Goal: Transaction & Acquisition: Purchase product/service

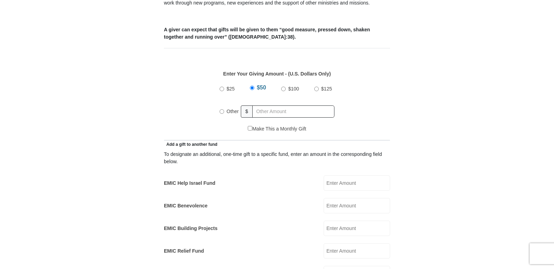
scroll to position [278, 0]
click at [222, 109] on input "Other" at bounding box center [222, 111] width 5 height 5
radio input "true"
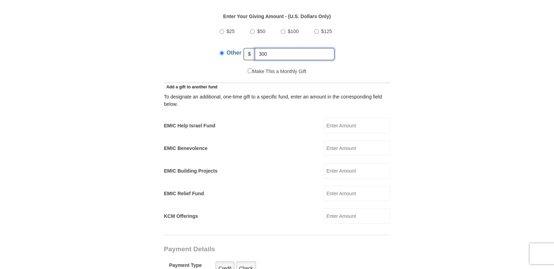
scroll to position [348, 0]
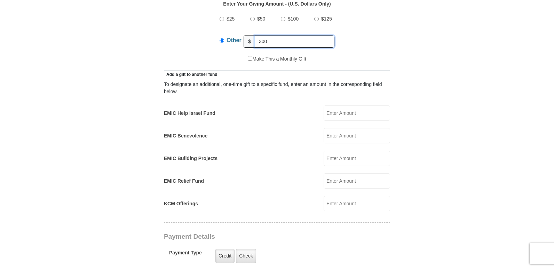
type input "300"
click at [332, 107] on input "EMIC Help Israel Fund" at bounding box center [357, 112] width 66 height 15
type input "200.00"
click at [343, 106] on input "200.00" at bounding box center [357, 112] width 66 height 15
drag, startPoint x: 347, startPoint y: 104, endPoint x: 300, endPoint y: 102, distance: 47.4
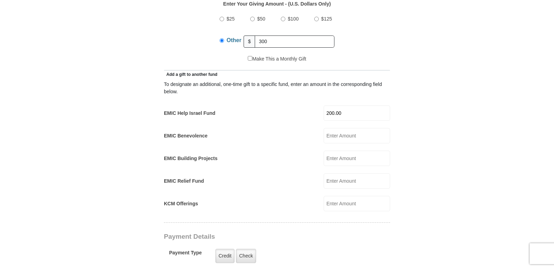
click at [300, 105] on div "EMIC Help Israel Fund 200.00 EMIC Help Israel Fund Amount must be a valid numbe…" at bounding box center [277, 112] width 226 height 15
click at [331, 105] on input "EMIC Help Israel Fund" at bounding box center [357, 112] width 66 height 15
type input "300.00"
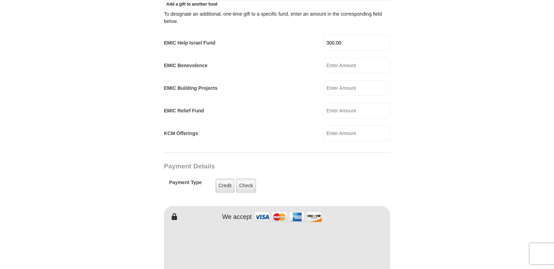
scroll to position [418, 0]
click at [244, 179] on label "Check" at bounding box center [246, 186] width 20 height 14
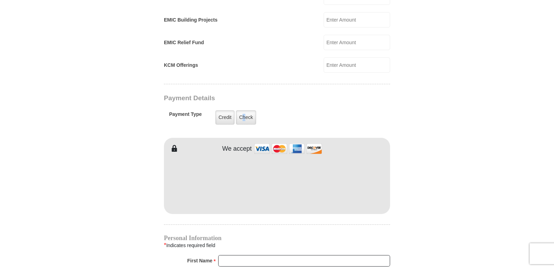
scroll to position [487, 0]
click at [249, 110] on label "Check" at bounding box center [246, 117] width 20 height 14
click at [0, 0] on input "Check" at bounding box center [0, 0] width 0 height 0
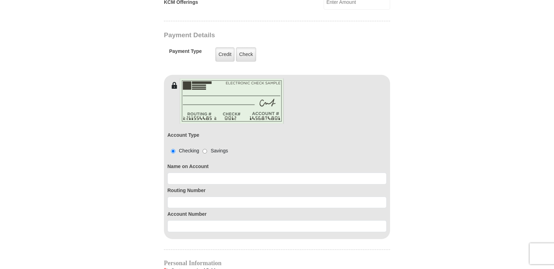
scroll to position [557, 0]
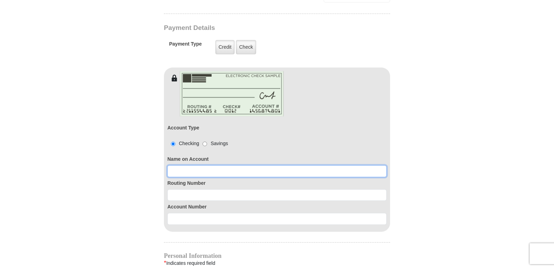
click at [175, 165] on input at bounding box center [276, 171] width 219 height 12
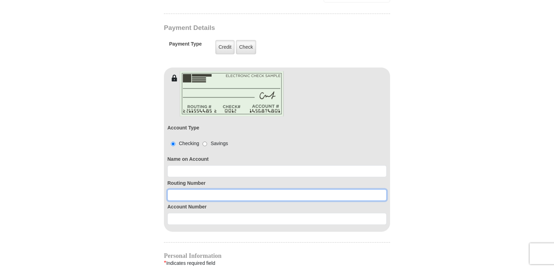
click at [176, 189] on input at bounding box center [276, 195] width 219 height 12
type input "021909342"
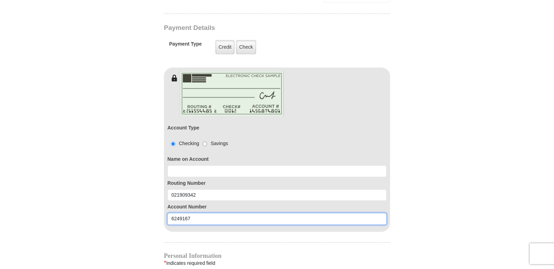
type input "6249167"
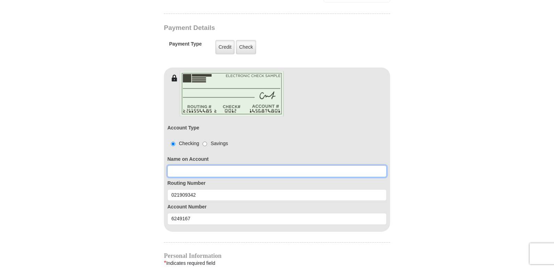
click at [188, 168] on input at bounding box center [276, 171] width 219 height 12
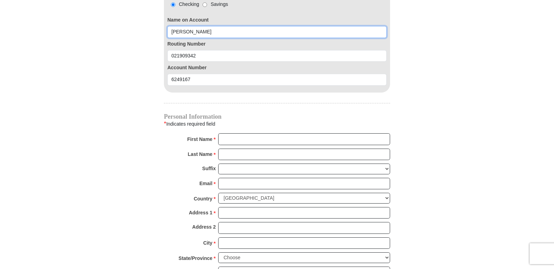
scroll to position [731, 0]
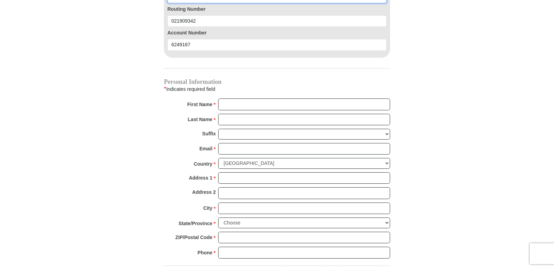
type input "[PERSON_NAME]"
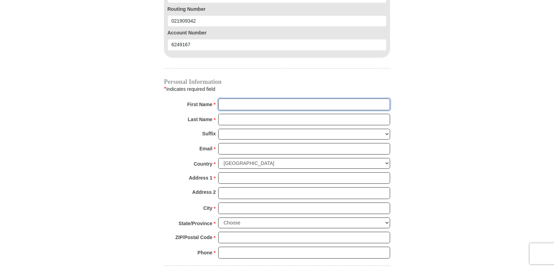
click at [230, 99] on input "First Name *" at bounding box center [304, 104] width 172 height 12
type input "Joy"
click at [243, 114] on input "Last Name *" at bounding box center [304, 120] width 172 height 12
type input "[PERSON_NAME]"
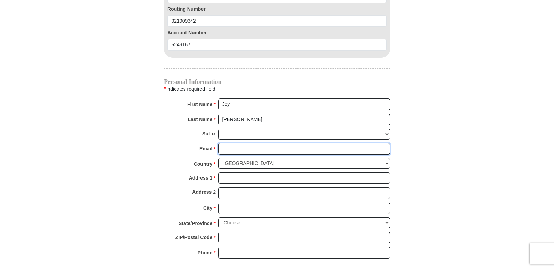
click at [236, 143] on input "Email *" at bounding box center [304, 149] width 172 height 12
type input "[EMAIL_ADDRESS][DOMAIN_NAME]"
click at [236, 172] on input "Address 1 *" at bounding box center [304, 178] width 172 height 12
type input "[STREET_ADDRESS][PERSON_NAME]"
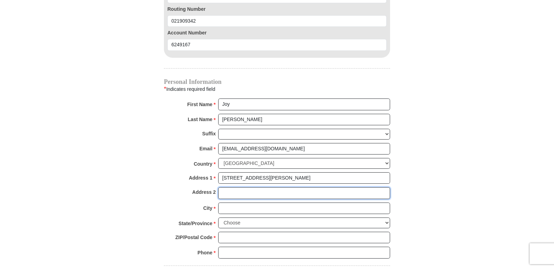
click at [237, 187] on input "Address 2" at bounding box center [304, 193] width 172 height 12
drag, startPoint x: 234, startPoint y: 199, endPoint x: 237, endPoint y: 204, distance: 5.8
click at [234, 203] on input "City *" at bounding box center [304, 209] width 172 height 12
type input "Roscoe"
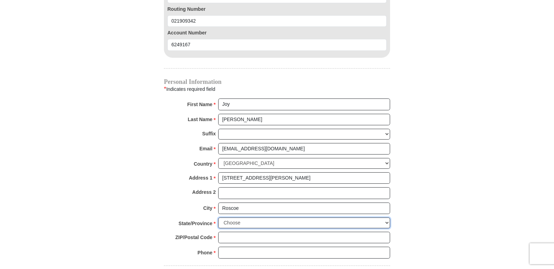
click at [244, 218] on select "Choose [US_STATE] [US_STATE] [US_STATE] [US_STATE] [US_STATE] Armed Forces Amer…" at bounding box center [304, 223] width 172 height 11
select select "NY"
click at [218, 218] on select "Choose [US_STATE] [US_STATE] [US_STATE] [US_STATE] [US_STATE] Armed Forces Amer…" at bounding box center [304, 223] width 172 height 11
click at [234, 232] on input "ZIP/Postal Code *" at bounding box center [304, 238] width 172 height 12
type input "12776"
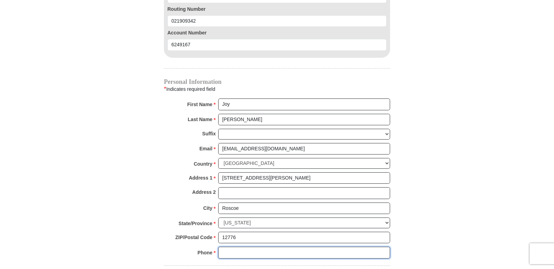
click at [236, 247] on input "Phone * *" at bounding box center [304, 253] width 172 height 12
type input "[PHONE_NUMBER]"
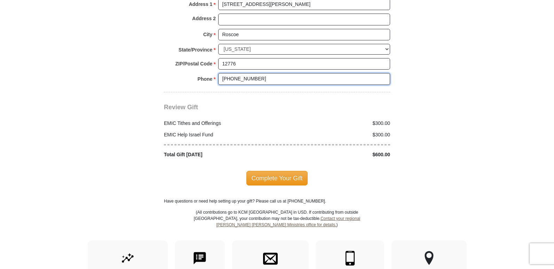
scroll to position [905, 0]
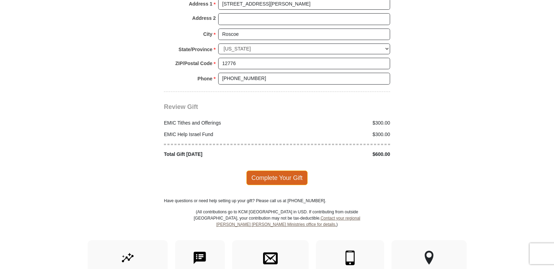
click at [275, 171] on span "Complete Your Gift" at bounding box center [277, 178] width 62 height 15
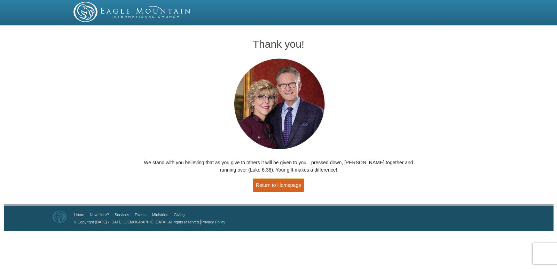
click at [271, 182] on link "Return to Homepage" at bounding box center [279, 186] width 52 height 14
